Goal: Participate in discussion

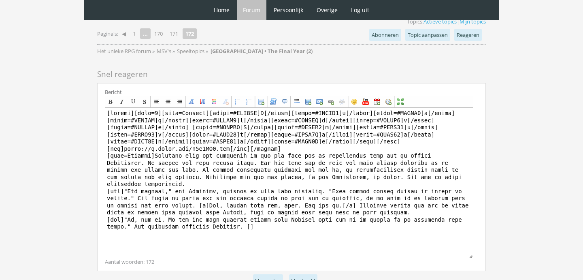
scroll to position [706, 0]
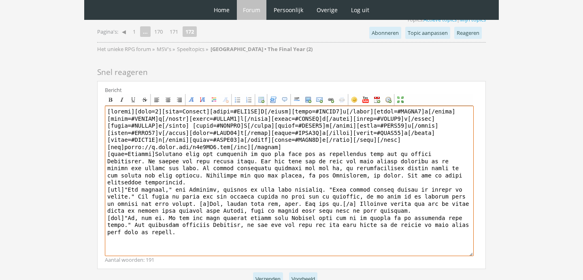
click at [139, 220] on textarea at bounding box center [289, 181] width 369 height 150
click at [219, 225] on textarea at bounding box center [289, 181] width 369 height 150
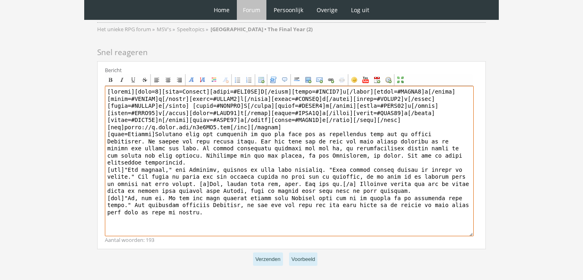
scroll to position [725, 0]
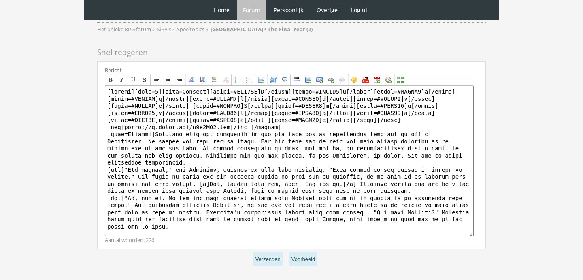
click at [372, 199] on textarea at bounding box center [289, 161] width 369 height 150
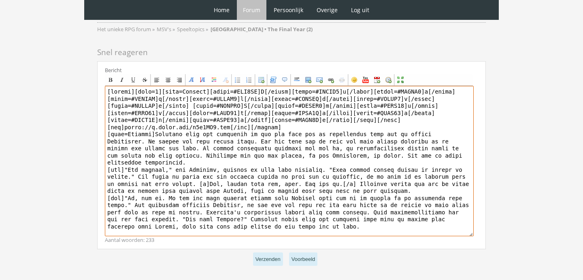
click at [411, 219] on textarea at bounding box center [289, 161] width 369 height 150
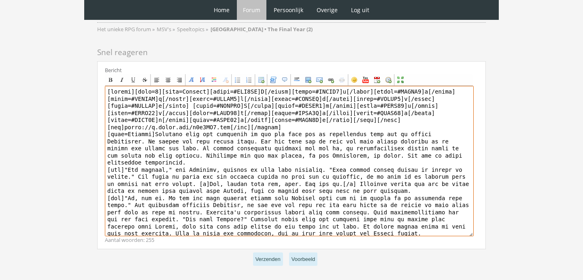
click at [366, 200] on textarea at bounding box center [289, 161] width 369 height 150
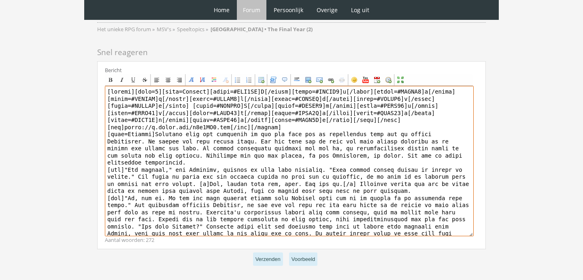
click at [350, 208] on textarea at bounding box center [289, 161] width 369 height 150
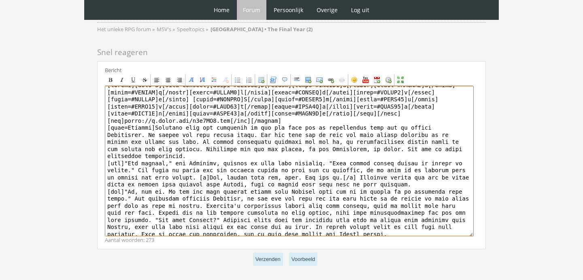
scroll to position [6, 0]
drag, startPoint x: 223, startPoint y: 208, endPoint x: 312, endPoint y: 212, distance: 88.7
click at [312, 212] on textarea at bounding box center [289, 161] width 369 height 150
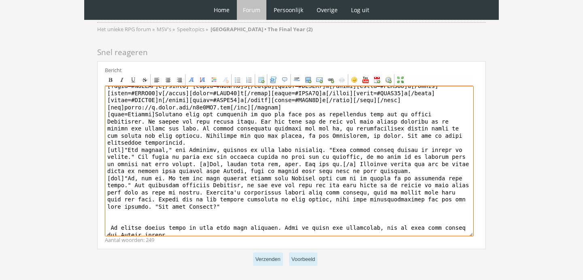
scroll to position [19, 0]
click at [215, 195] on textarea at bounding box center [289, 161] width 369 height 150
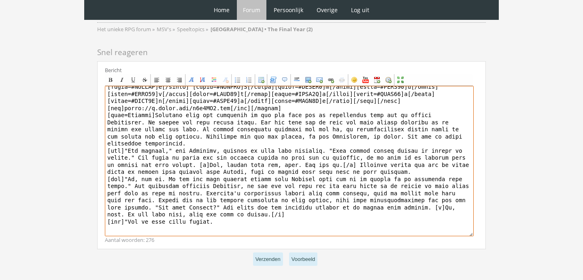
click at [163, 207] on textarea at bounding box center [289, 161] width 369 height 150
click at [214, 208] on textarea at bounding box center [289, 161] width 369 height 150
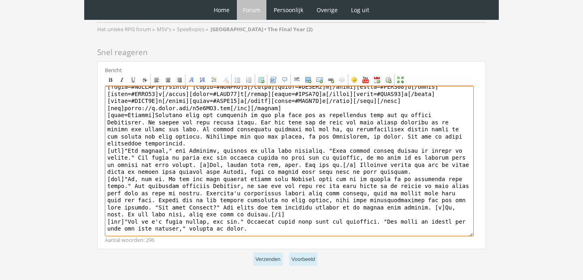
drag, startPoint x: 418, startPoint y: 197, endPoint x: 429, endPoint y: 200, distance: 11.4
click at [429, 200] on textarea at bounding box center [289, 161] width 369 height 150
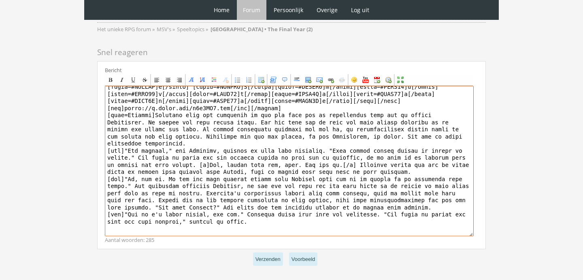
click at [359, 214] on textarea at bounding box center [289, 161] width 369 height 150
click at [341, 209] on textarea at bounding box center [289, 161] width 369 height 150
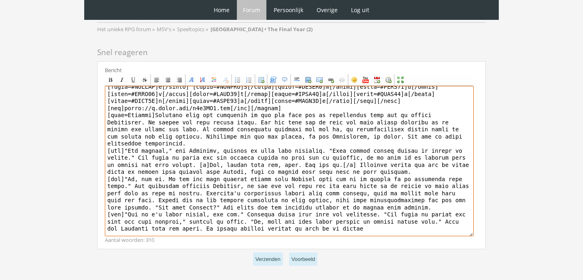
click at [193, 216] on textarea at bounding box center [289, 161] width 369 height 150
drag, startPoint x: 465, startPoint y: 218, endPoint x: 371, endPoint y: 216, distance: 94.3
click at [371, 216] on textarea at bounding box center [289, 161] width 369 height 150
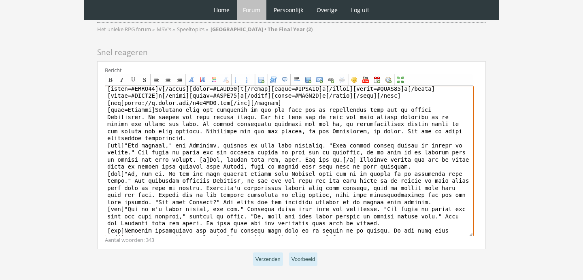
drag, startPoint x: 339, startPoint y: 222, endPoint x: 269, endPoint y: 221, distance: 70.0
click at [269, 221] on textarea at bounding box center [289, 161] width 369 height 150
click at [285, 223] on textarea at bounding box center [289, 161] width 369 height 150
click at [320, 225] on textarea at bounding box center [289, 161] width 369 height 150
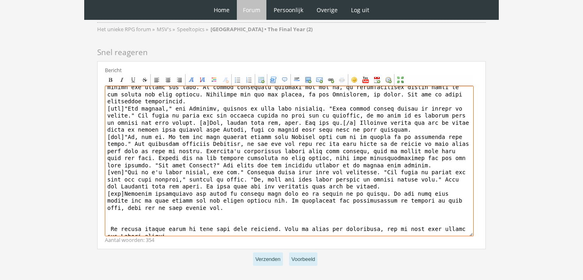
click at [280, 189] on textarea at bounding box center [289, 161] width 369 height 150
click at [284, 189] on textarea at bounding box center [289, 161] width 369 height 150
click at [284, 197] on textarea at bounding box center [289, 161] width 369 height 150
drag, startPoint x: 221, startPoint y: 218, endPoint x: 79, endPoint y: 206, distance: 142.1
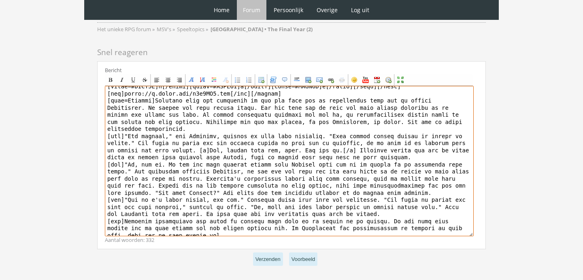
scroll to position [33, 0]
click at [223, 216] on textarea at bounding box center [289, 161] width 369 height 150
click at [319, 215] on textarea at bounding box center [289, 161] width 369 height 150
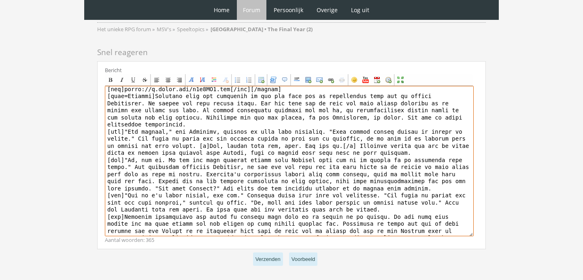
scroll to position [40, 0]
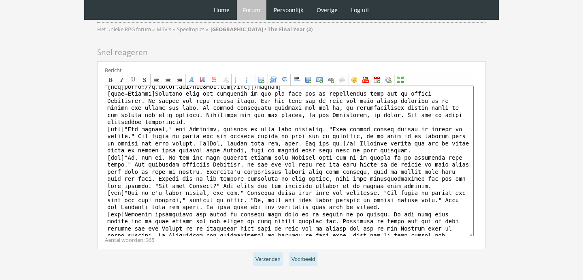
drag, startPoint x: 429, startPoint y: 223, endPoint x: 162, endPoint y: 218, distance: 267.1
click at [162, 218] on textarea at bounding box center [289, 161] width 369 height 150
click at [310, 214] on textarea at bounding box center [289, 161] width 369 height 150
click at [244, 213] on textarea at bounding box center [289, 161] width 369 height 150
drag, startPoint x: 346, startPoint y: 216, endPoint x: 246, endPoint y: 217, distance: 100.8
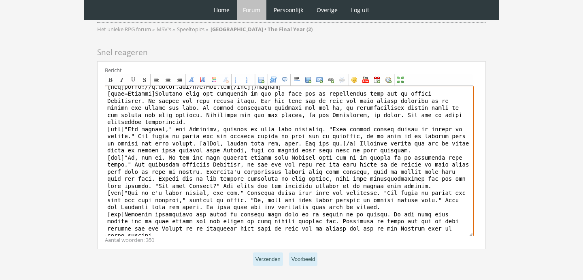
click at [246, 217] on textarea at bounding box center [289, 161] width 369 height 150
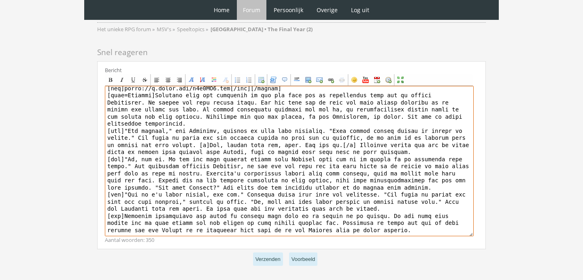
scroll to position [34, 0]
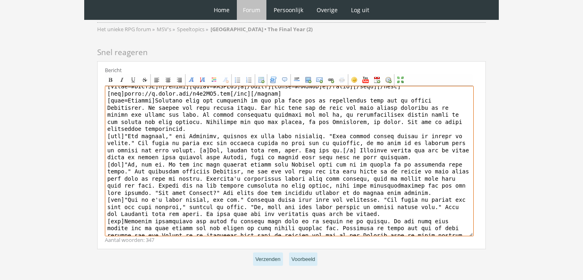
click at [449, 223] on textarea at bounding box center [289, 161] width 369 height 150
click at [418, 215] on textarea at bounding box center [289, 161] width 369 height 150
click at [465, 223] on textarea at bounding box center [289, 161] width 369 height 150
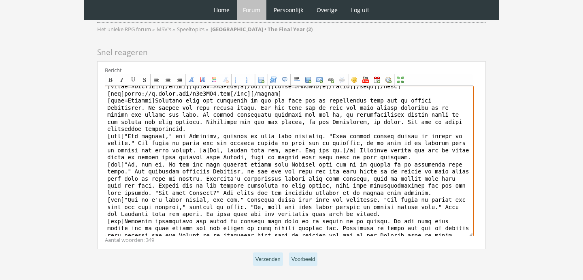
scroll to position [38, 0]
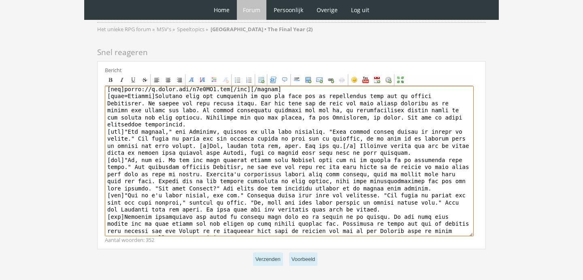
click at [466, 215] on textarea at bounding box center [289, 161] width 369 height 150
type textarea "[center][size=7][font=[US_STATE]][color=#FFB0FA]I[/color][color=#FFAFF1]s[/colo…"
click at [201, 224] on textarea at bounding box center [289, 161] width 369 height 150
